Goal: Task Accomplishment & Management: Use online tool/utility

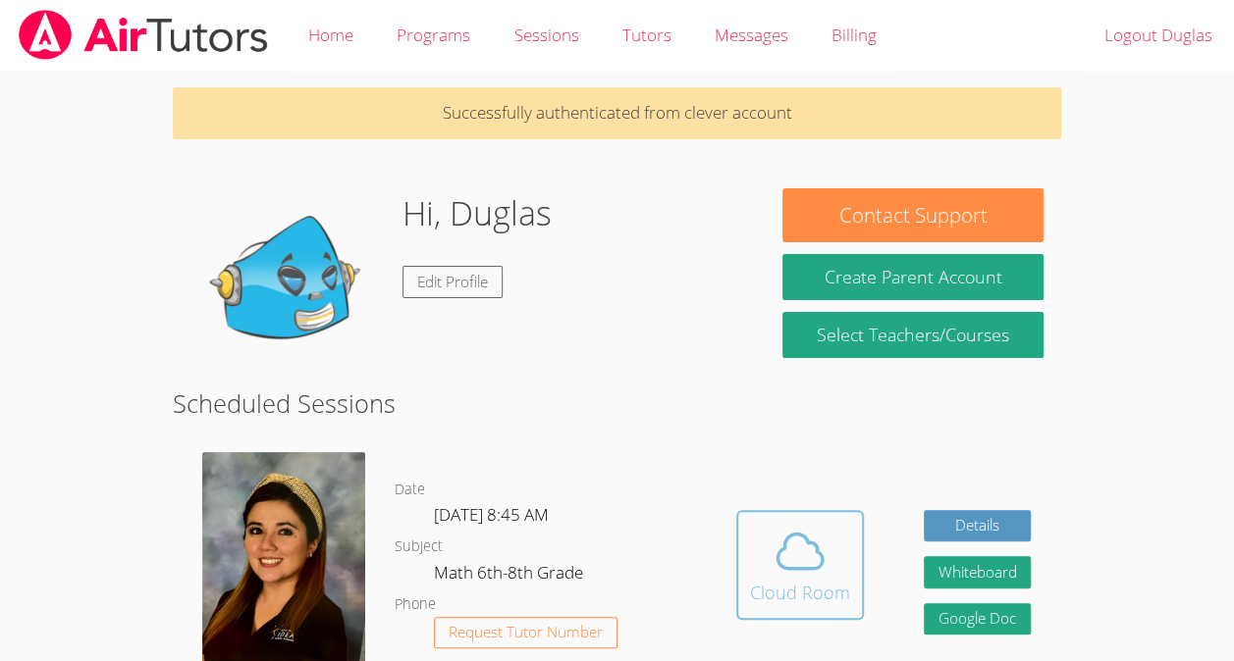
click at [804, 568] on icon at bounding box center [799, 551] width 45 height 34
click at [810, 526] on icon at bounding box center [799, 551] width 55 height 55
